Goal: Information Seeking & Learning: Learn about a topic

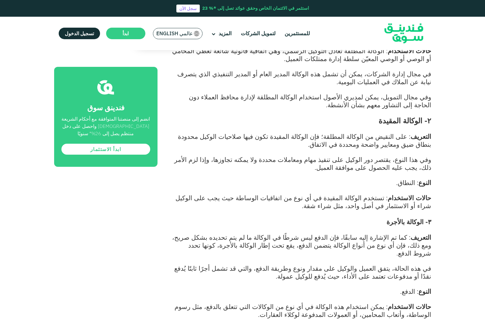
scroll to position [577, 0]
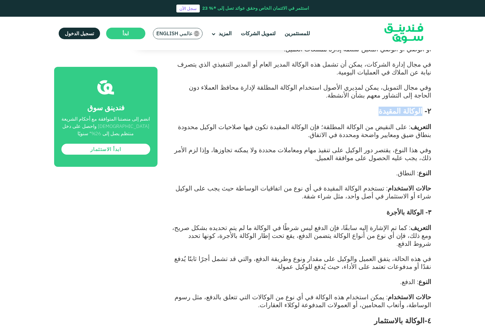
drag, startPoint x: 389, startPoint y: 104, endPoint x: 422, endPoint y: 103, distance: 33.1
click at [422, 107] on span "٢- الوكالة المقيدة" at bounding box center [404, 111] width 53 height 9
copy span "الوكالة المقيدة"
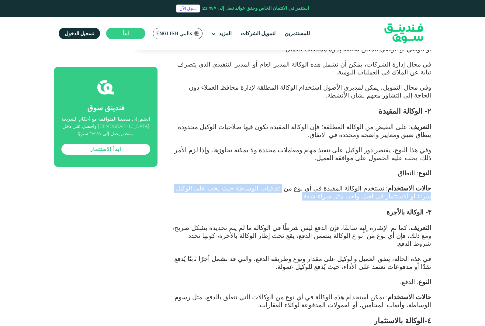
drag, startPoint x: 387, startPoint y: 187, endPoint x: 317, endPoint y: 180, distance: 70.5
click at [317, 184] on span ": تستخدم الوكالة المقيدة في أي نوع من اتفاقيات الوساطة حيث يجب على الوكيل شراء …" at bounding box center [303, 192] width 256 height 16
copy span "اتفاقيات الوساطة حيث يجب على الوكيل شراء أو الاستثمار في أصل واحد، مثل شراء شقة."
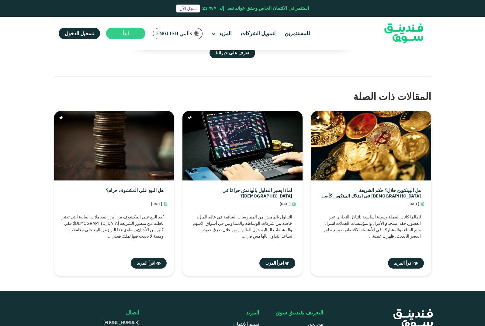
scroll to position [1611, 0]
